Goal: Find specific page/section: Find specific page/section

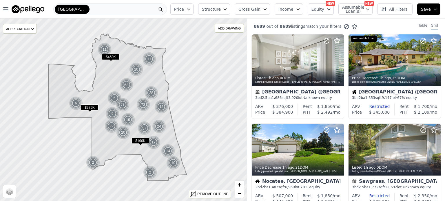
click at [92, 9] on div "Jacksonville" at bounding box center [110, 9] width 114 height 12
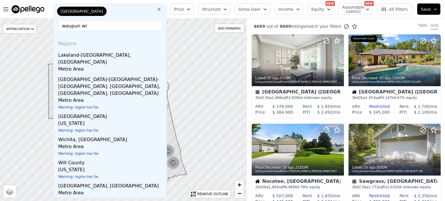
type input "waupun wi"
click at [158, 10] on icon at bounding box center [159, 9] width 6 height 6
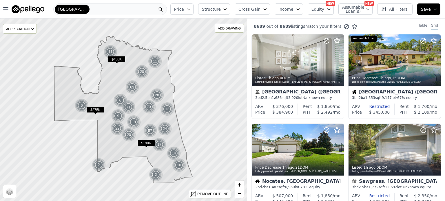
click at [26, 10] on img at bounding box center [28, 9] width 33 height 8
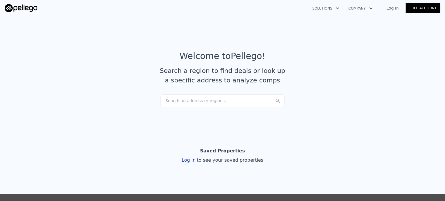
click at [228, 101] on div "Search an address or region..." at bounding box center [223, 100] width 124 height 13
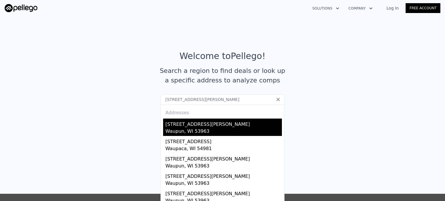
type input "438 jackson st waup"
click at [208, 128] on div "[STREET_ADDRESS][PERSON_NAME]" at bounding box center [223, 123] width 116 height 9
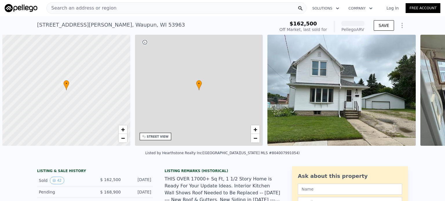
scroll to position [0, 2]
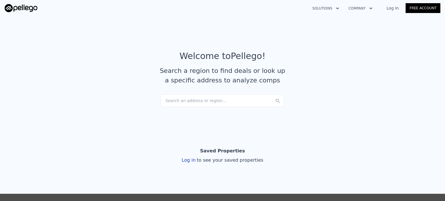
scroll to position [164, 0]
